Goal: Contribute content: Add original content to the website for others to see

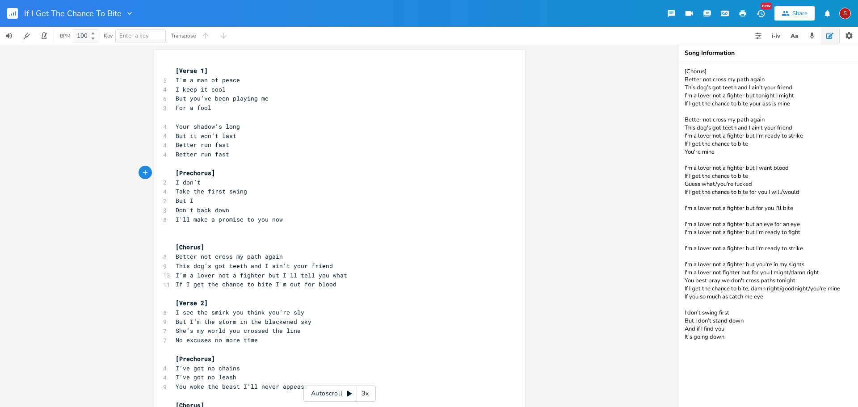
scroll to position [0, 4]
click at [214, 177] on pre "[Prechorus]" at bounding box center [335, 172] width 323 height 9
click at [217, 183] on pre "I don’t" at bounding box center [335, 182] width 323 height 9
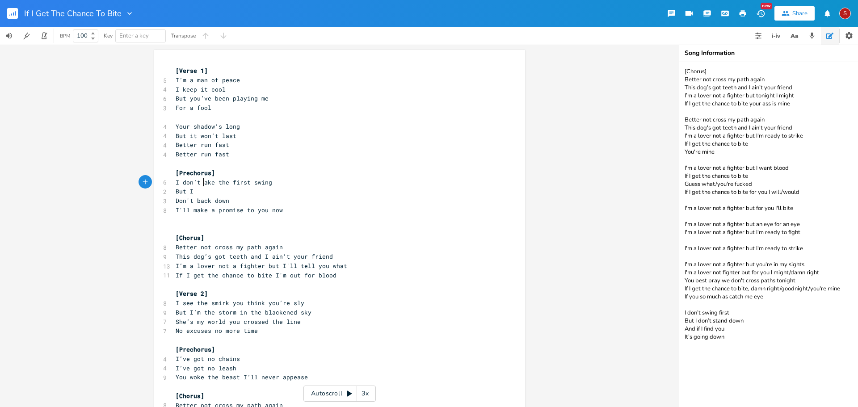
type textarea "t"
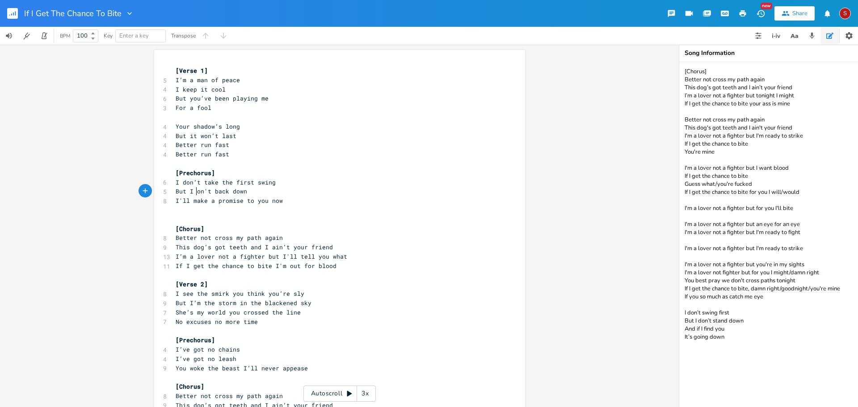
type textarea "d"
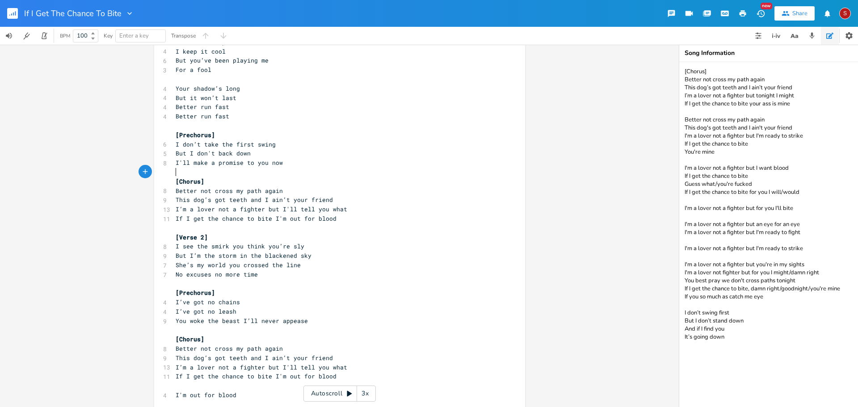
scroll to position [23, 0]
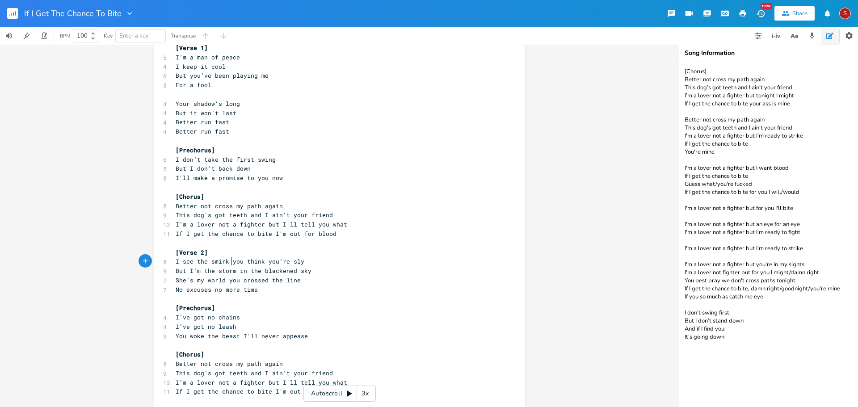
click at [228, 263] on span "I see the smirk you think you’re sly" at bounding box center [240, 261] width 129 height 8
type textarea "n"
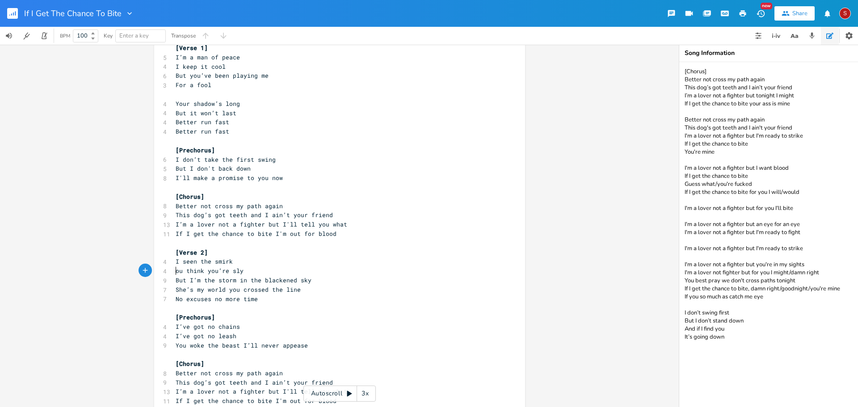
type textarea "U"
type textarea "Y"
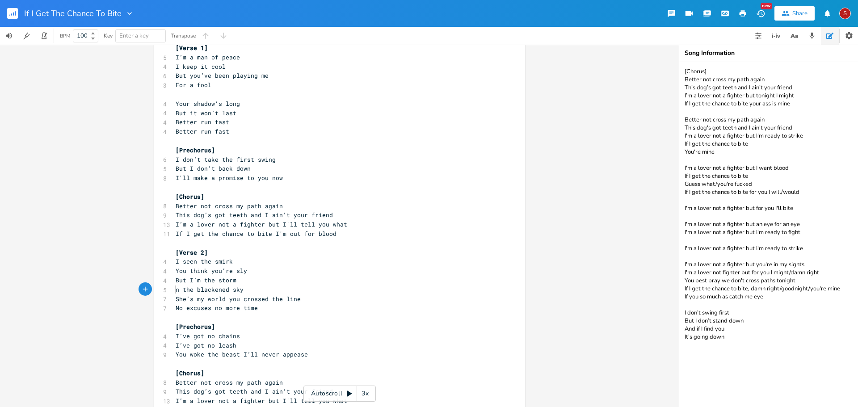
type textarea "I"
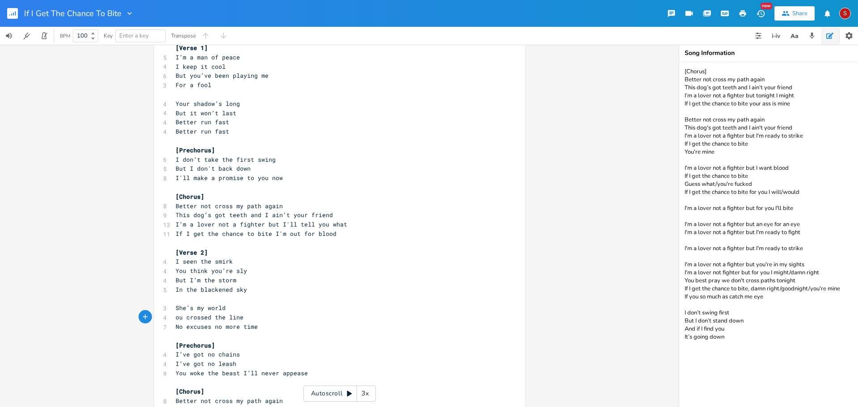
type textarea "Y"
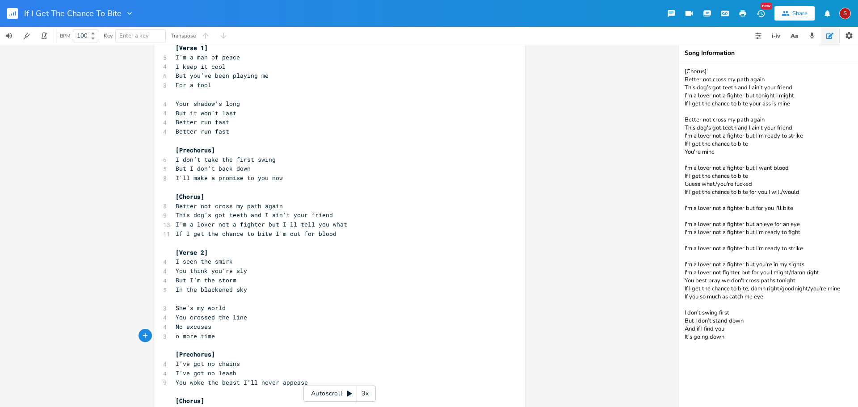
type textarea "N"
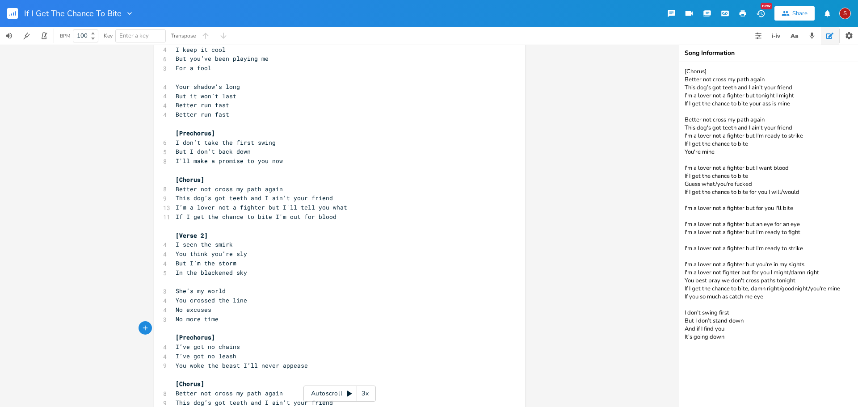
scroll to position [0, 0]
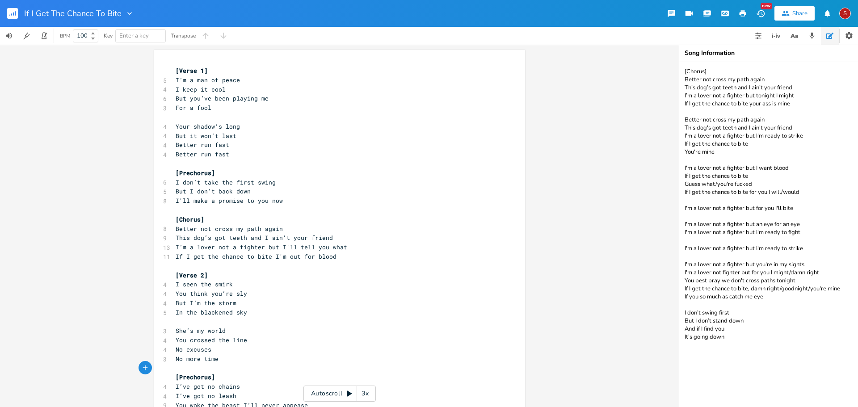
click at [347, 130] on pre "Your shadow’s long" at bounding box center [335, 126] width 323 height 9
click at [233, 101] on span "But you’ve been playing me" at bounding box center [222, 98] width 93 height 8
click at [233, 76] on pre "I’m a man of peace" at bounding box center [335, 80] width 323 height 9
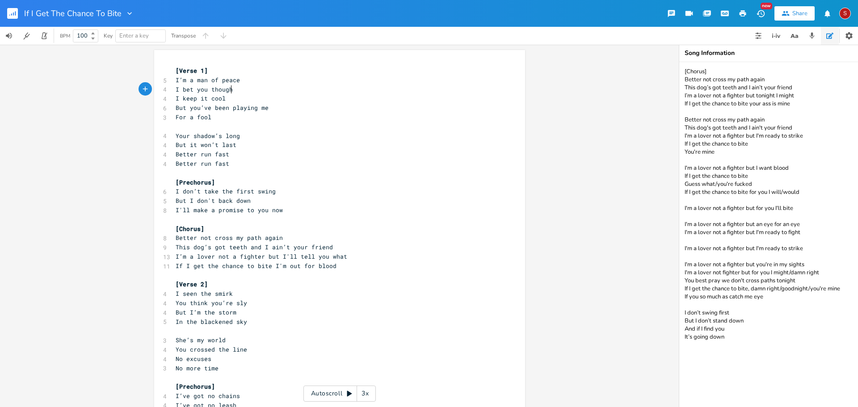
type textarea "I bet you thought"
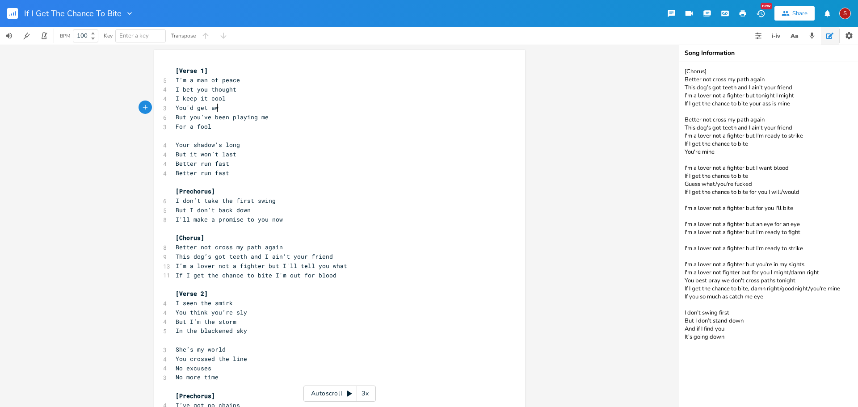
type textarea "You'd get away"
click at [176, 87] on span "I bet you thought" at bounding box center [206, 89] width 61 height 8
type textarea "("
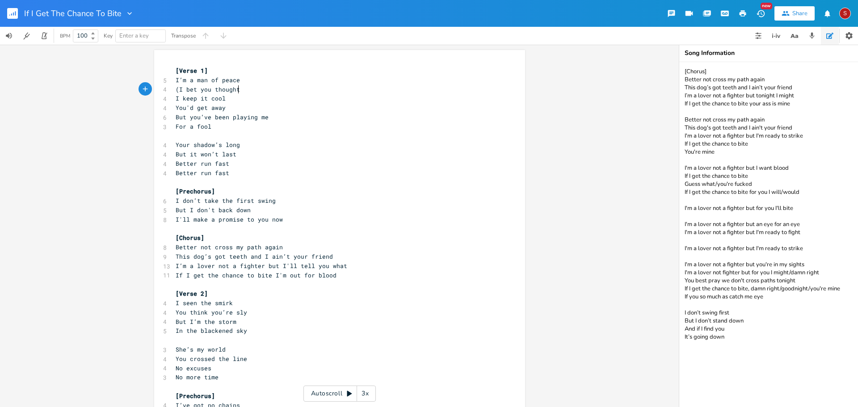
type textarea ")"
type textarea "("
type textarea ")"
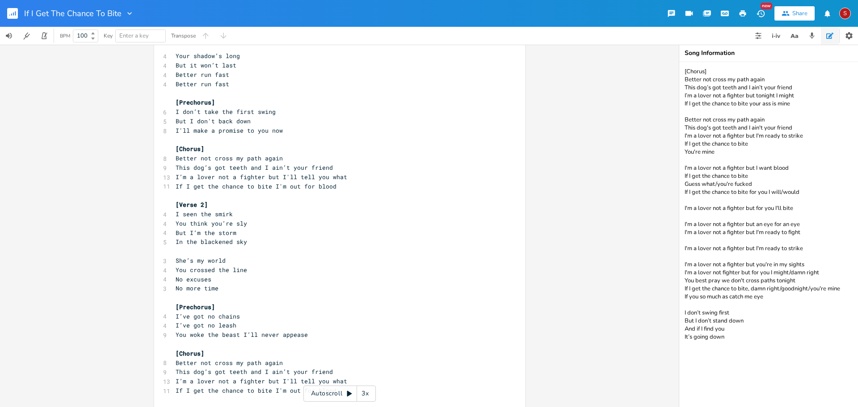
scroll to position [88, 0]
click at [178, 216] on span "I seen the smirk" at bounding box center [204, 215] width 57 height 8
type textarea "'ve"
click at [289, 216] on pre "I've seen the smirk" at bounding box center [335, 215] width 323 height 9
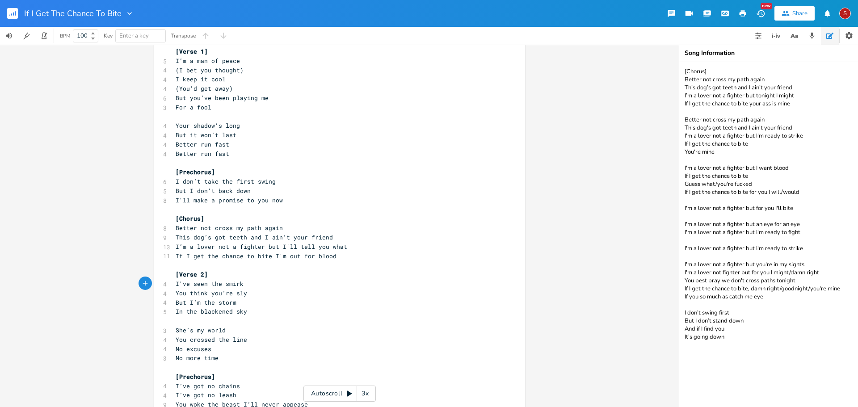
scroll to position [0, 0]
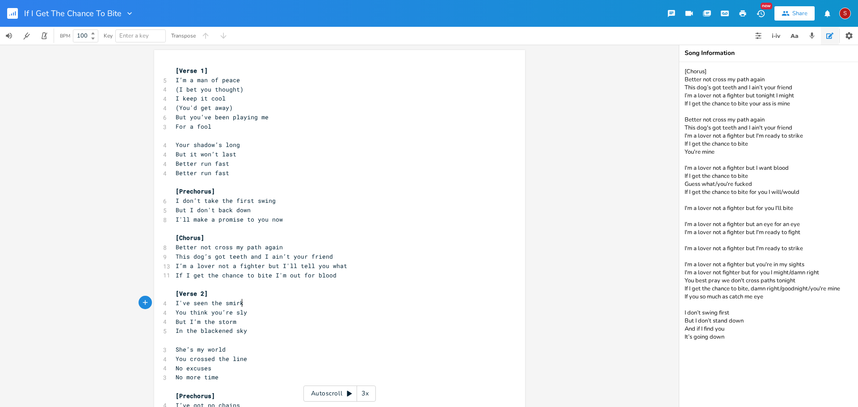
click at [232, 126] on pre "For a fool" at bounding box center [335, 126] width 323 height 9
click at [273, 117] on pre "But you’ve been playing me" at bounding box center [335, 117] width 323 height 9
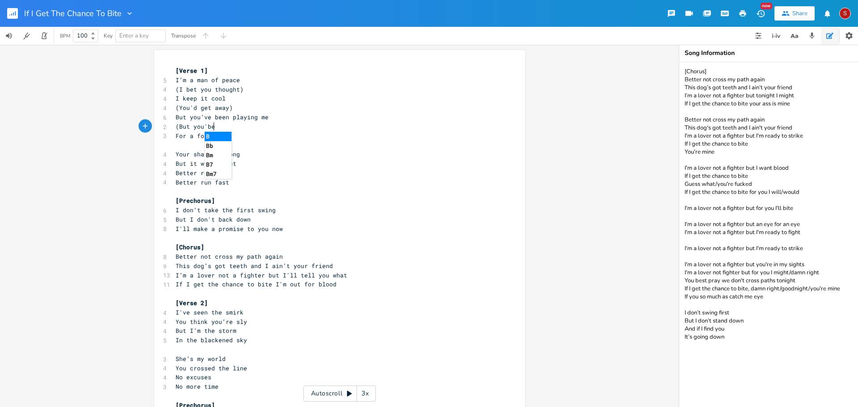
type textarea "(But you'be"
type textarea "ve been caught)"
click at [248, 135] on pre "For a fool" at bounding box center [335, 135] width 323 height 9
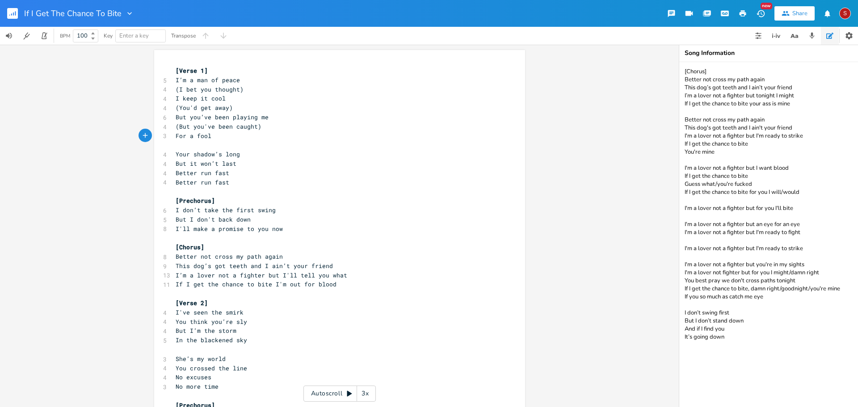
scroll to position [45, 0]
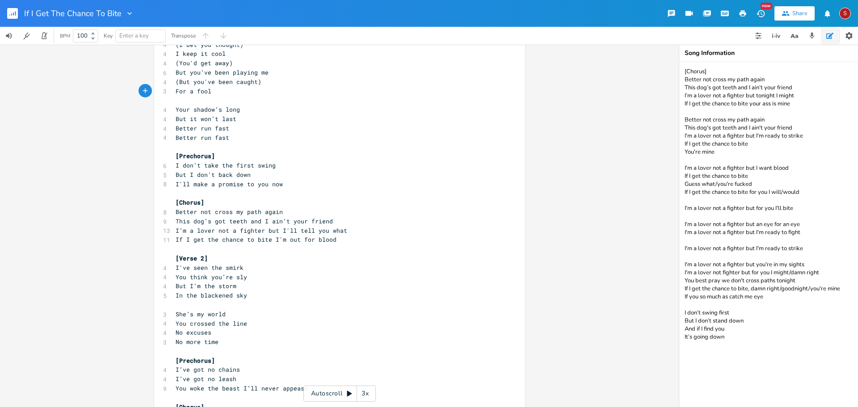
click at [218, 97] on pre "​" at bounding box center [335, 100] width 323 height 9
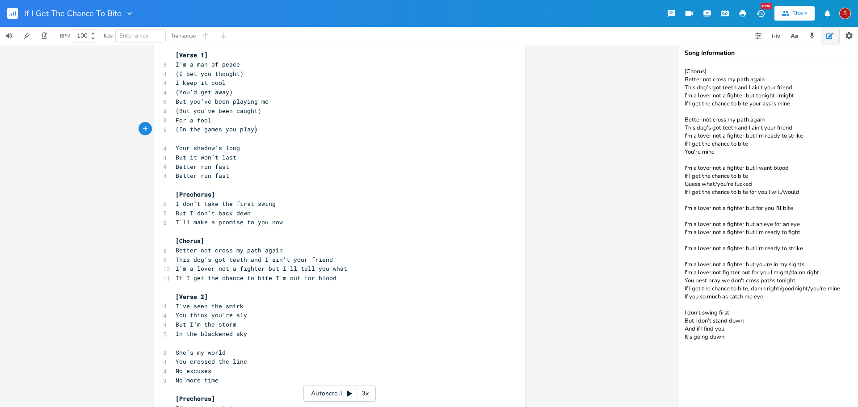
scroll to position [0, 0]
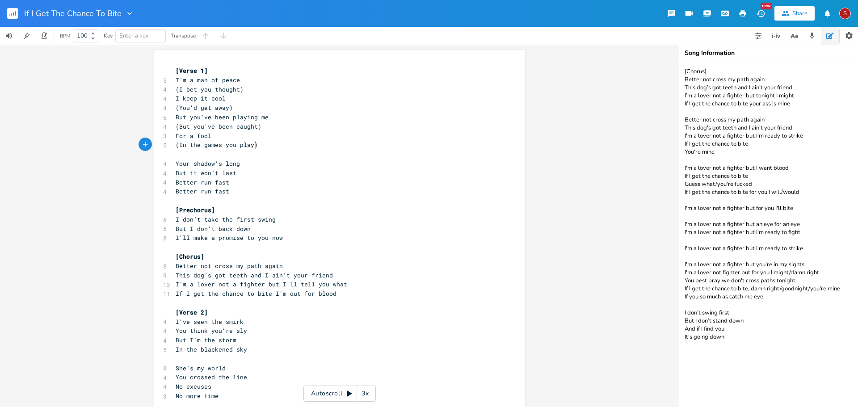
type textarea "(In the games you play)"
click at [58, 177] on div "(In the games you play) x [Verse 1] 5 I’m a man of peace 4 (I bet you thought) …" at bounding box center [339, 226] width 679 height 362
click at [11, 14] on icon "button" at bounding box center [11, 14] width 1 height 2
